Goal: Find contact information: Find contact information

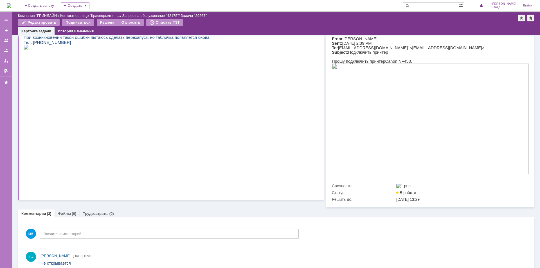
scroll to position [112, 0]
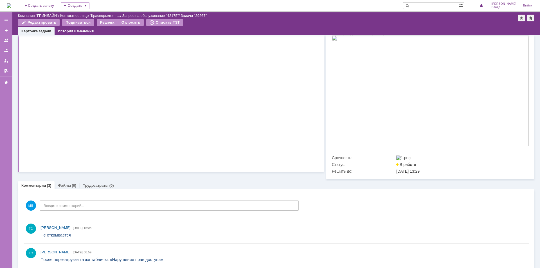
click at [29, 21] on img at bounding box center [26, 19] width 5 height 4
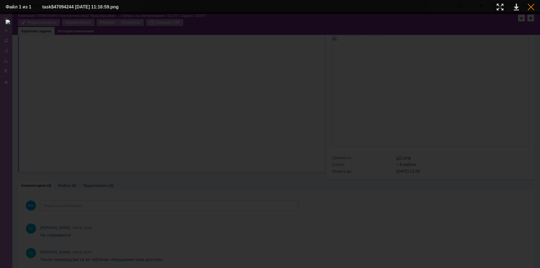
click at [528, 7] on div at bounding box center [530, 7] width 7 height 7
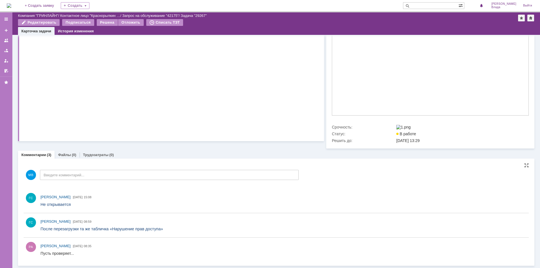
scroll to position [61, 0]
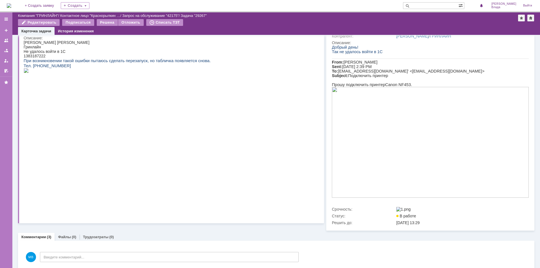
click at [414, 135] on img at bounding box center [430, 142] width 197 height 111
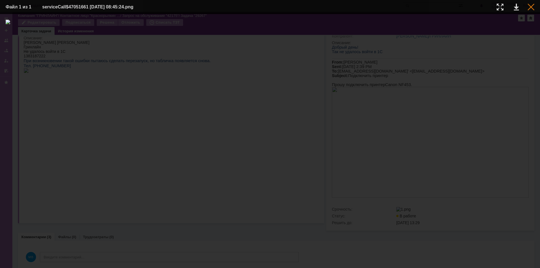
click at [530, 7] on div at bounding box center [530, 7] width 7 height 7
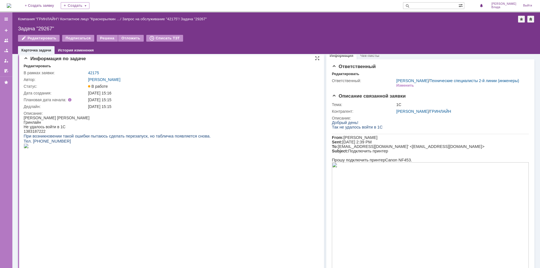
scroll to position [0, 0]
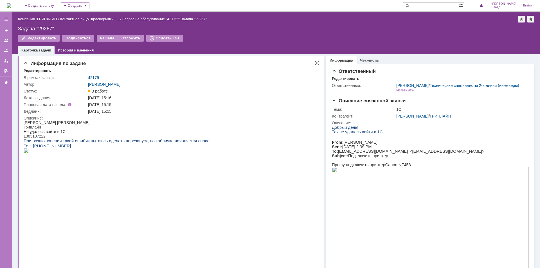
click at [29, 153] on img at bounding box center [26, 150] width 5 height 4
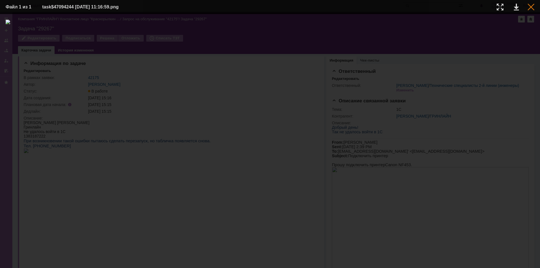
click at [528, 7] on div at bounding box center [530, 7] width 7 height 7
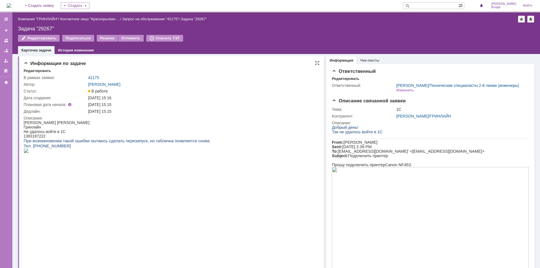
drag, startPoint x: 67, startPoint y: 146, endPoint x: 31, endPoint y: 145, distance: 36.3
click at [31, 145] on p "Тел. [PHONE_NUMBER]" at bounding box center [117, 145] width 187 height 5
copy span "[PHONE_NUMBER]"
